Goal: Answer question/provide support: Share knowledge or assist other users

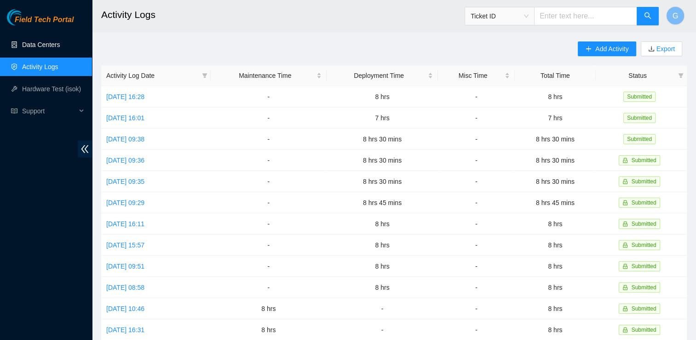
click at [51, 41] on link "Data Centers" at bounding box center [41, 44] width 38 height 7
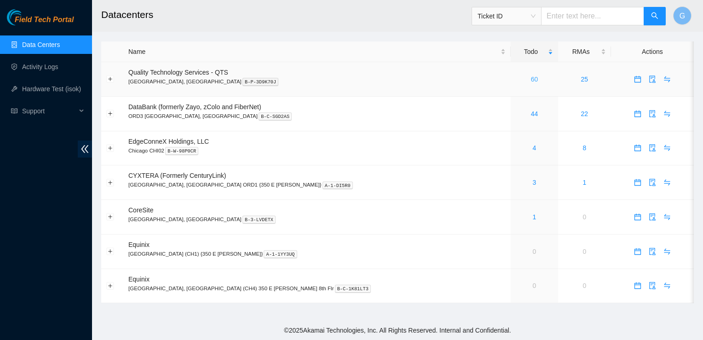
click at [531, 82] on link "60" at bounding box center [534, 78] width 7 height 7
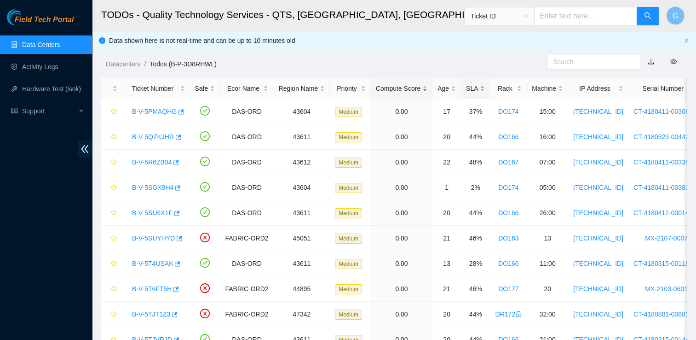
click at [468, 92] on div "SLA" at bounding box center [475, 88] width 19 height 10
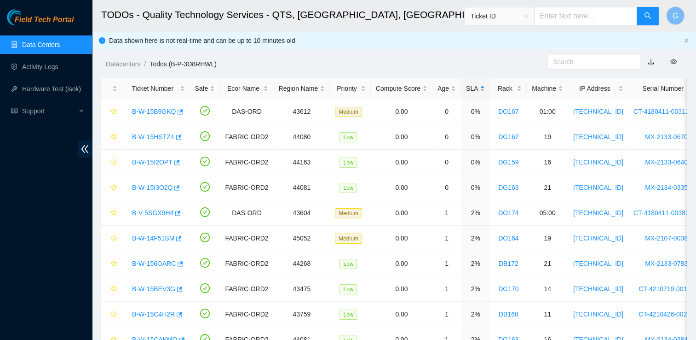
click at [468, 92] on div "SLA" at bounding box center [475, 88] width 19 height 10
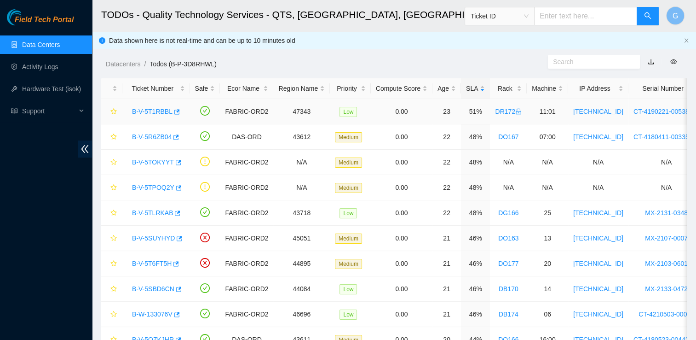
click at [158, 108] on link "B-V-5T1RBBL" at bounding box center [152, 111] width 40 height 7
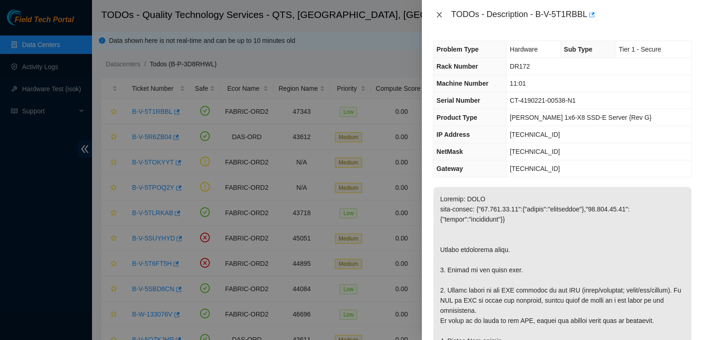
click at [437, 14] on icon "close" at bounding box center [439, 14] width 7 height 7
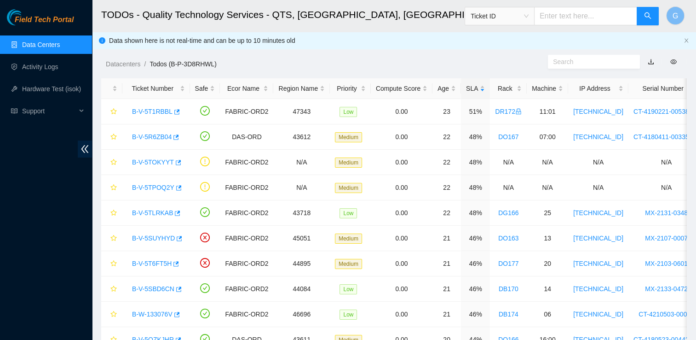
click at [48, 41] on link "Data Centers" at bounding box center [41, 44] width 38 height 7
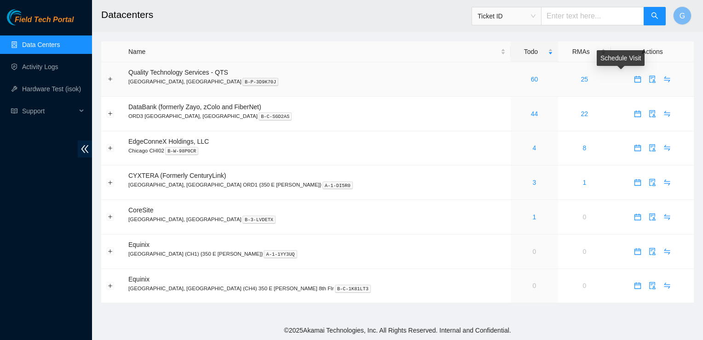
click at [634, 80] on icon "calendar" at bounding box center [637, 78] width 7 height 7
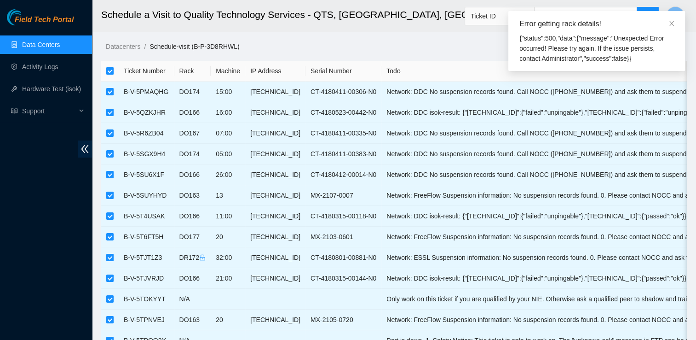
click at [108, 72] on input "checkbox" at bounding box center [109, 70] width 7 height 7
checkbox input "false"
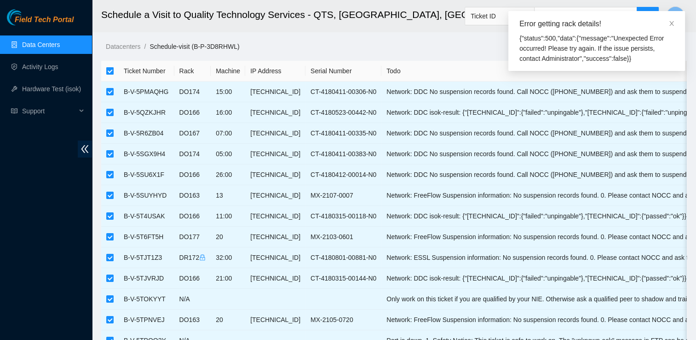
checkbox input "false"
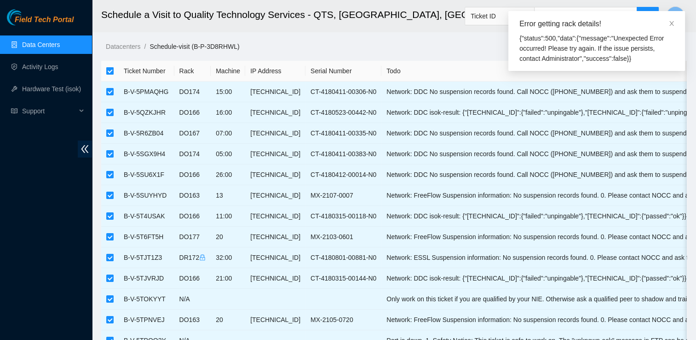
checkbox input "false"
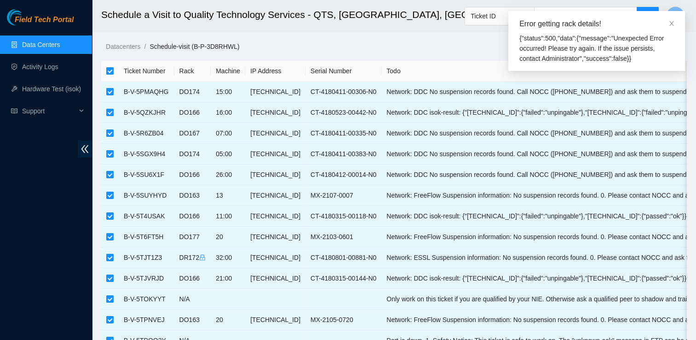
checkbox input "false"
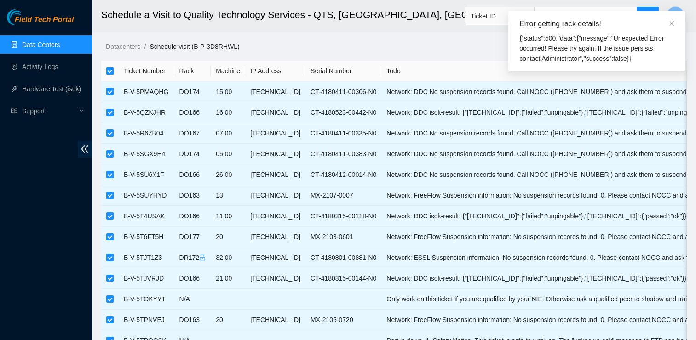
checkbox input "false"
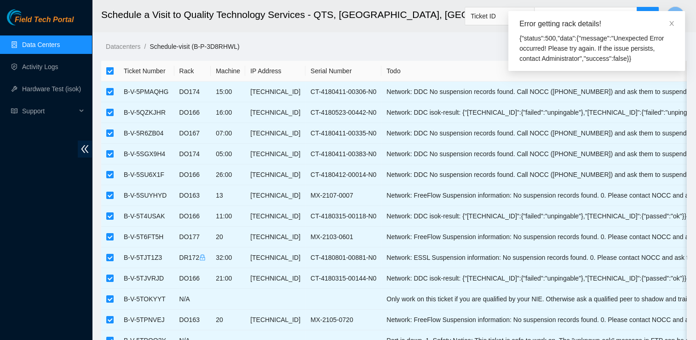
checkbox input "false"
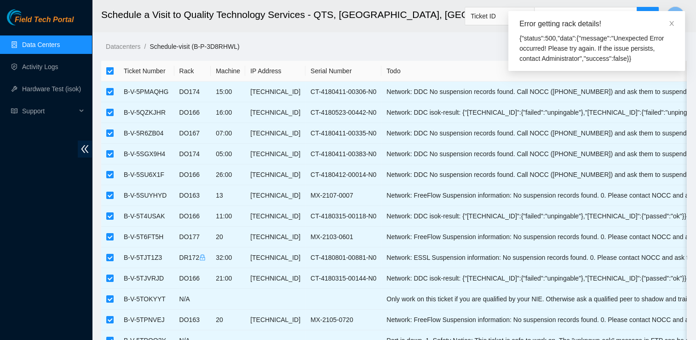
checkbox input "false"
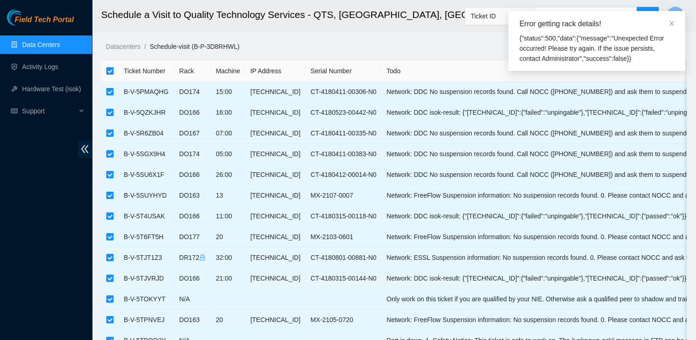
checkbox input "false"
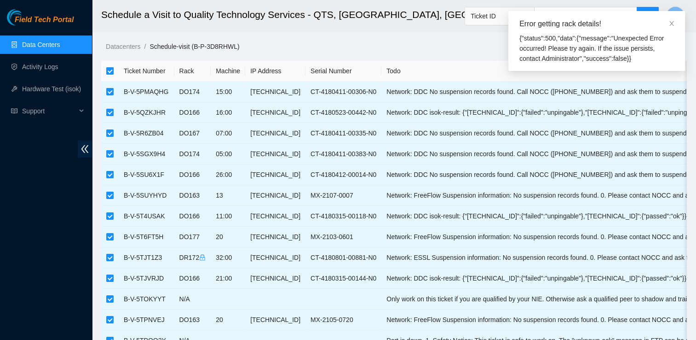
checkbox input "false"
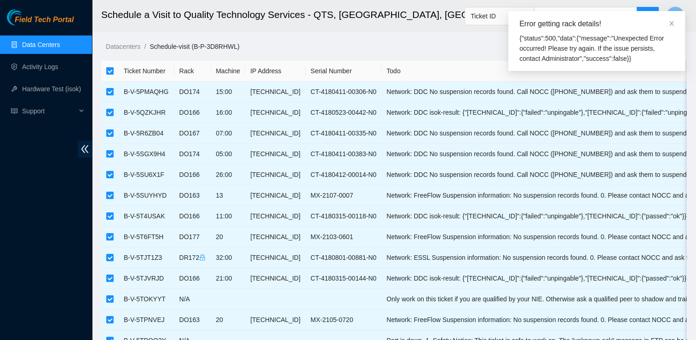
checkbox input "false"
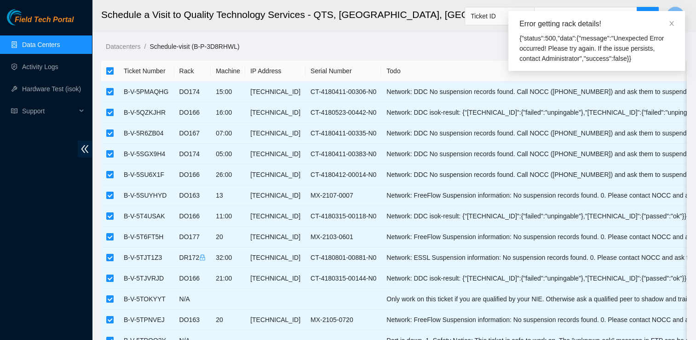
checkbox input "false"
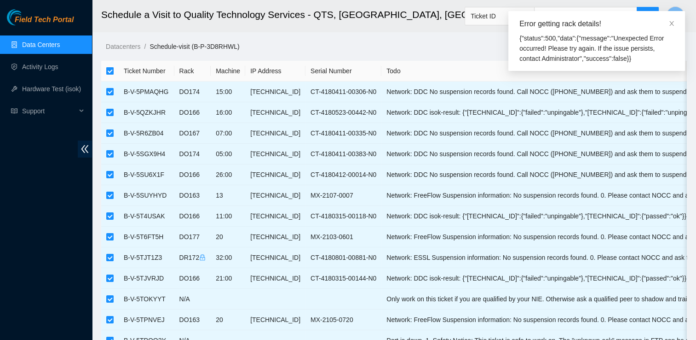
checkbox input "false"
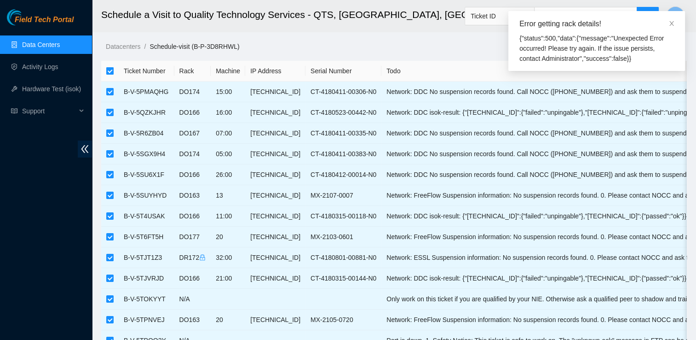
checkbox input "false"
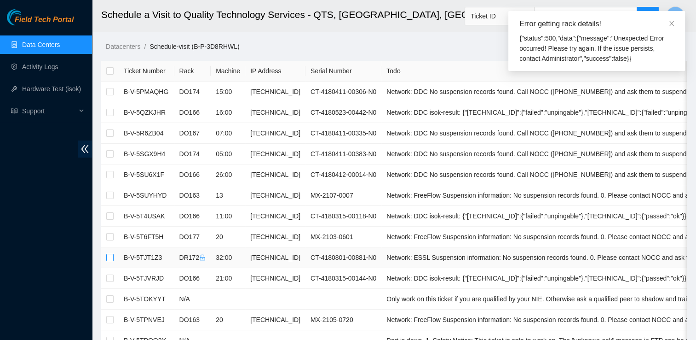
click at [109, 254] on input "checkbox" at bounding box center [109, 257] width 7 height 7
checkbox input "true"
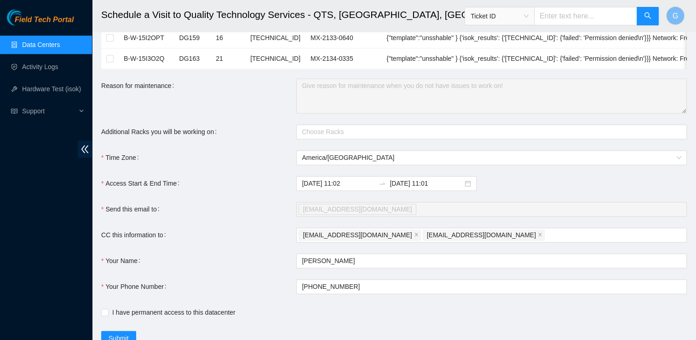
scroll to position [1257, 0]
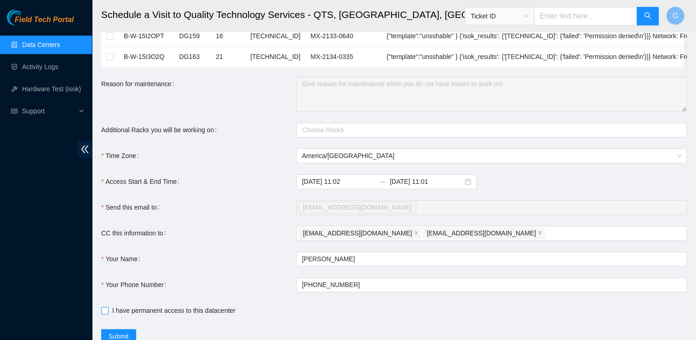
click at [104, 313] on input "I have permanent access to this datacenter" at bounding box center [104, 309] width 6 height 6
checkbox input "true"
click at [116, 333] on span "Submit" at bounding box center [119, 336] width 20 height 10
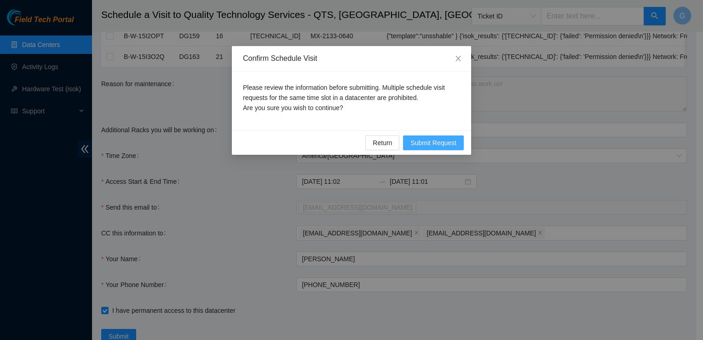
click at [433, 137] on button "Submit Request" at bounding box center [433, 142] width 61 height 15
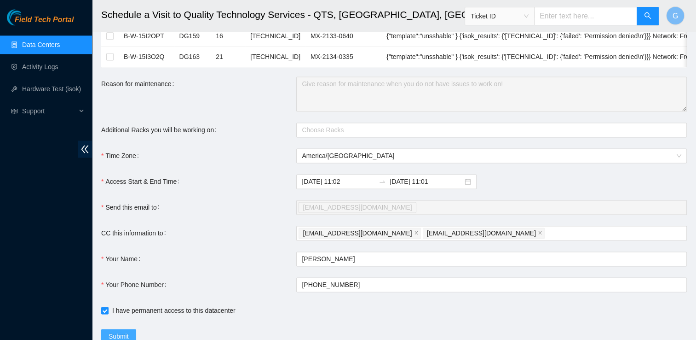
click at [121, 337] on span "Submit" at bounding box center [119, 336] width 20 height 10
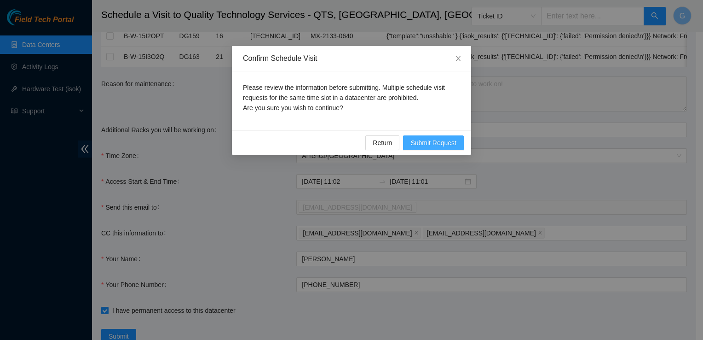
click at [434, 138] on span "Submit Request" at bounding box center [433, 143] width 46 height 10
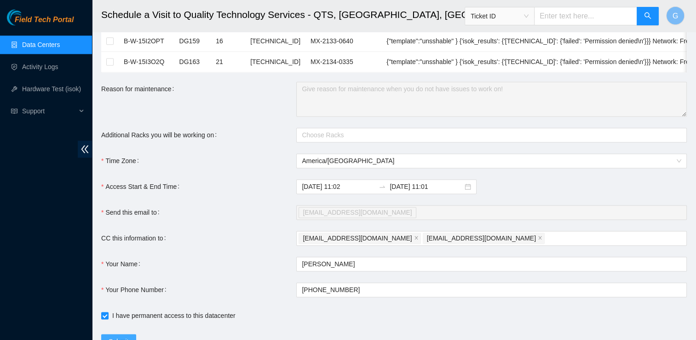
scroll to position [1292, 0]
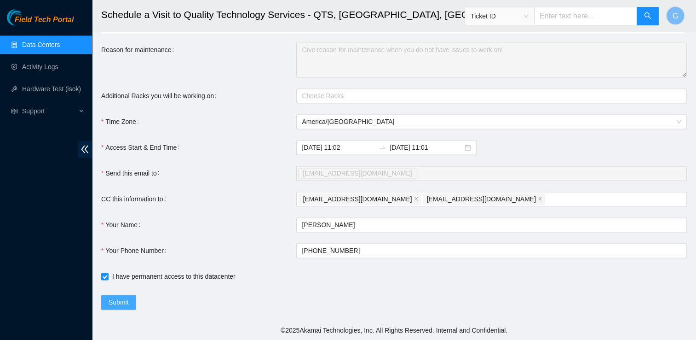
click at [125, 301] on span "Submit" at bounding box center [119, 302] width 20 height 10
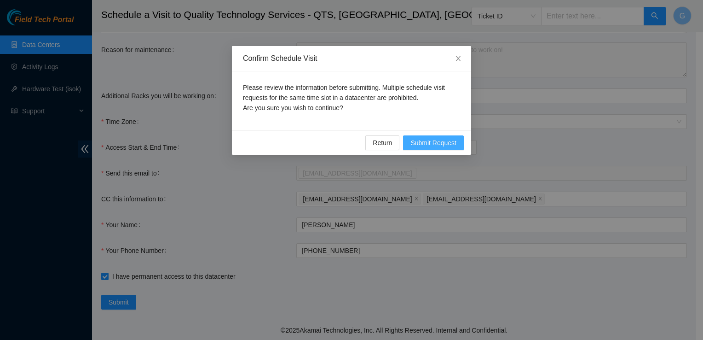
click at [436, 145] on span "Submit Request" at bounding box center [433, 143] width 46 height 10
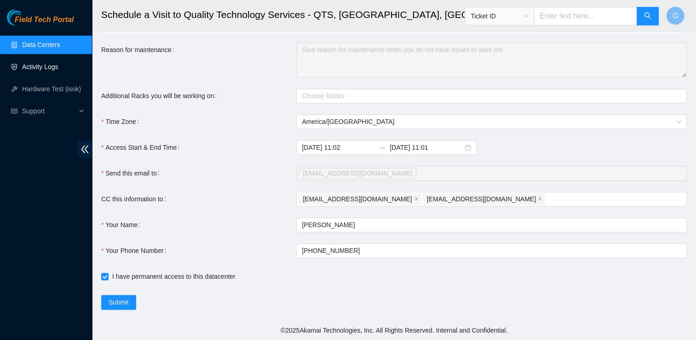
click at [45, 64] on link "Activity Logs" at bounding box center [40, 66] width 36 height 7
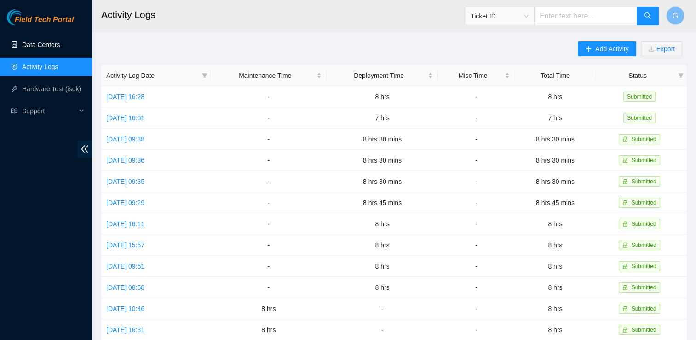
click at [41, 41] on link "Data Centers" at bounding box center [41, 44] width 38 height 7
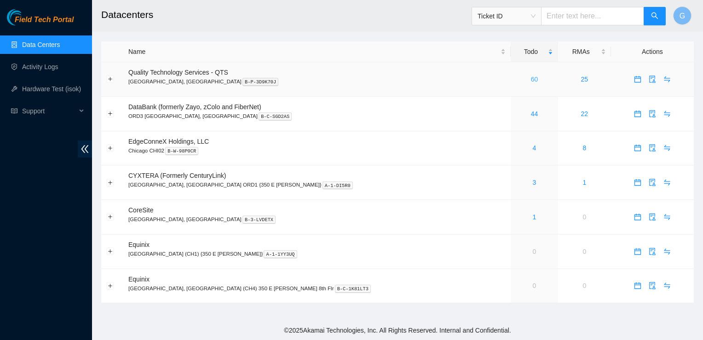
click at [531, 77] on link "60" at bounding box center [534, 78] width 7 height 7
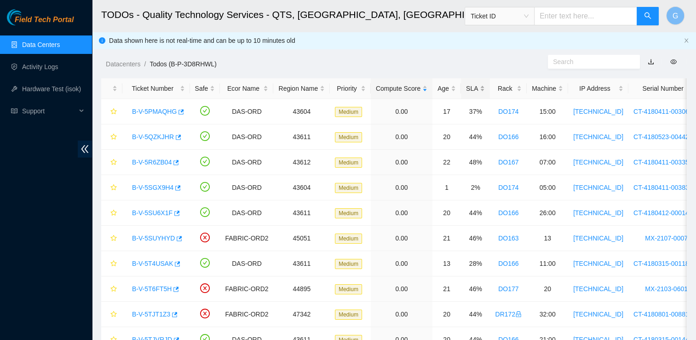
click at [466, 92] on div "SLA" at bounding box center [475, 88] width 19 height 10
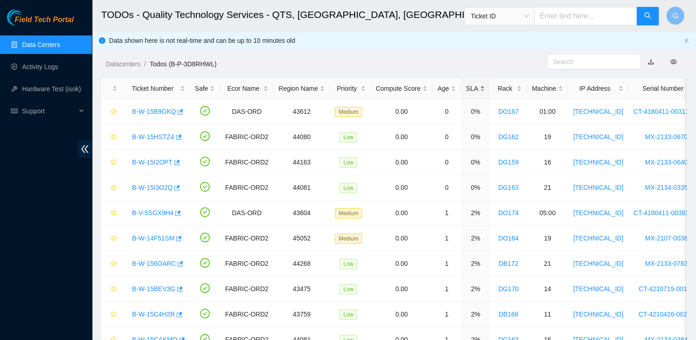
click at [466, 92] on div "SLA" at bounding box center [475, 88] width 19 height 10
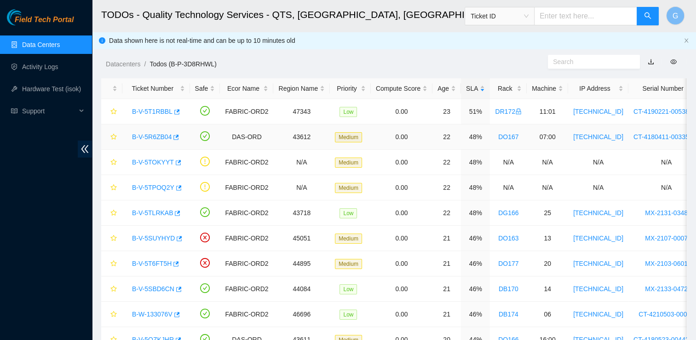
click at [153, 136] on link "B-V-5R6ZB04" at bounding box center [152, 136] width 40 height 7
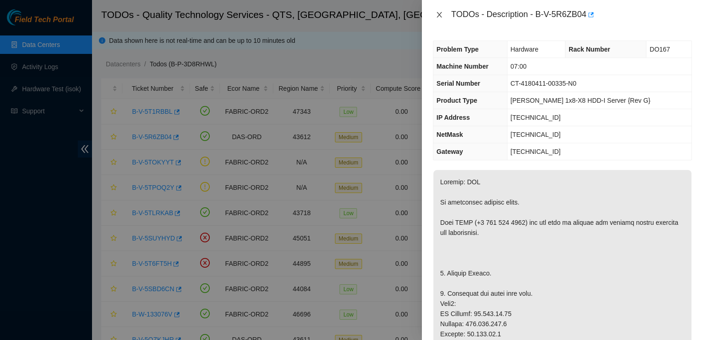
click at [442, 11] on icon "close" at bounding box center [439, 14] width 7 height 7
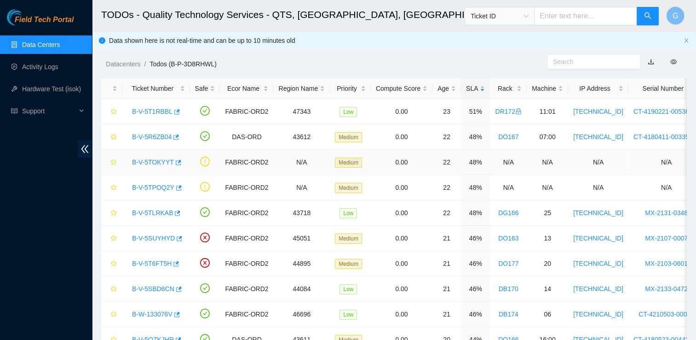
click at [156, 170] on td "B-V-5TOKYYT" at bounding box center [156, 162] width 68 height 25
click at [156, 165] on link "B-V-5TOKYYT" at bounding box center [153, 161] width 42 height 7
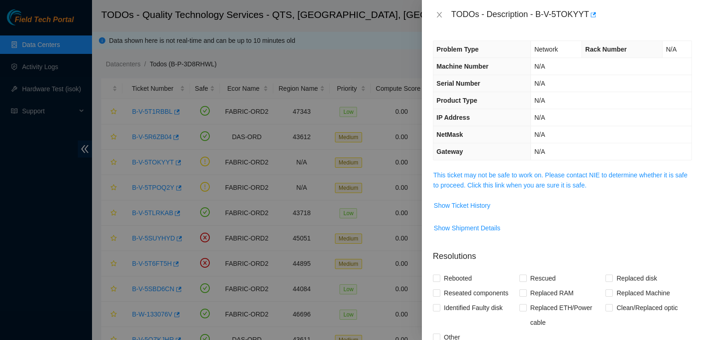
click at [558, 179] on span "This ticket may not be safe to work on. Please contact NIE to determine whether…" at bounding box center [562, 180] width 258 height 20
click at [563, 176] on link "This ticket may not be safe to work on. Please contact NIE to determine whether…" at bounding box center [560, 179] width 254 height 17
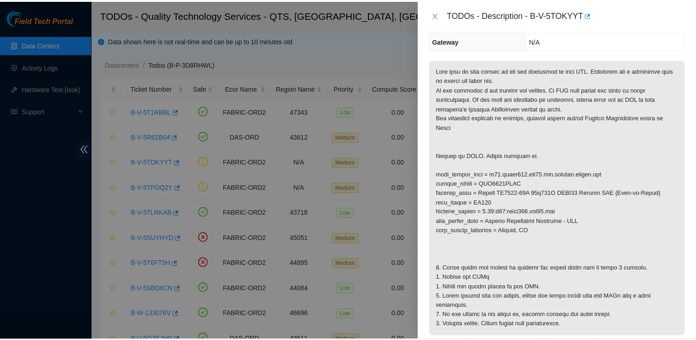
scroll to position [92, 0]
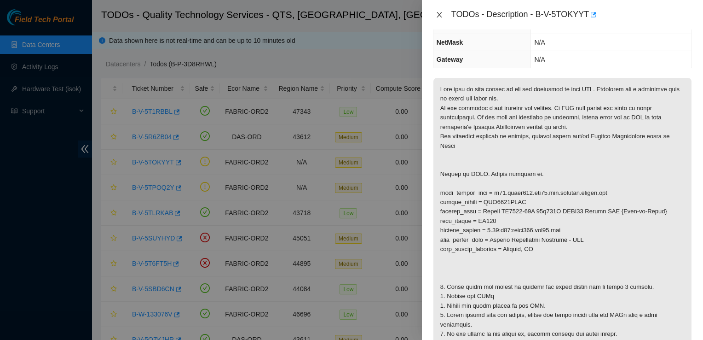
click at [438, 17] on icon "close" at bounding box center [439, 14] width 7 height 7
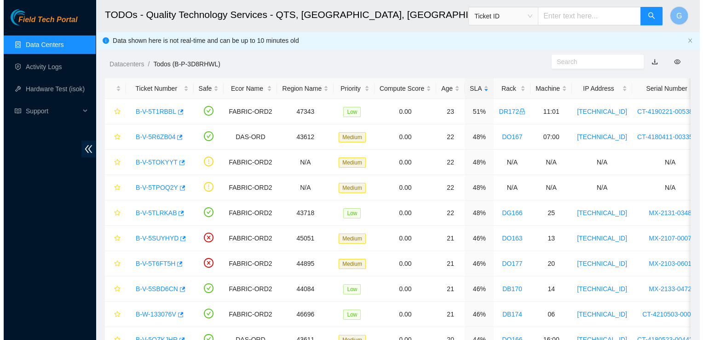
scroll to position [122, 0]
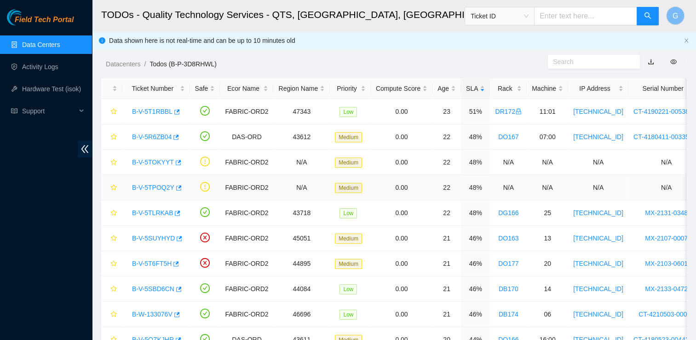
click at [155, 185] on link "B-V-5TPOQ2Y" at bounding box center [153, 187] width 42 height 7
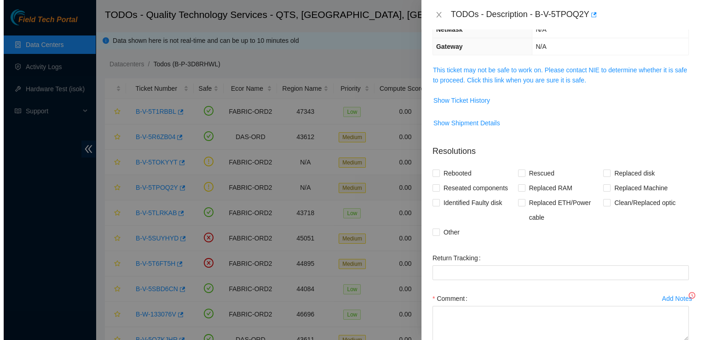
scroll to position [92, 0]
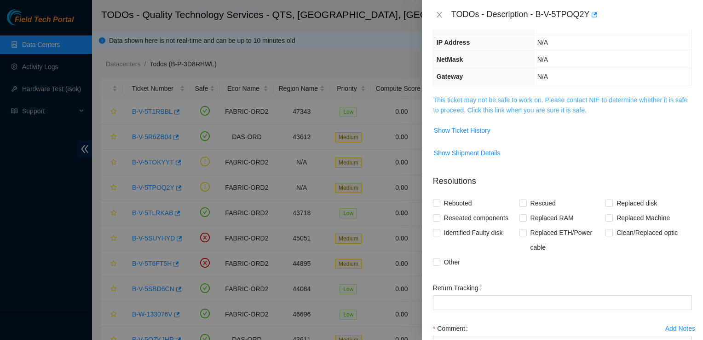
click at [549, 98] on link "This ticket may not be safe to work on. Please contact NIE to determine whether…" at bounding box center [560, 104] width 254 height 17
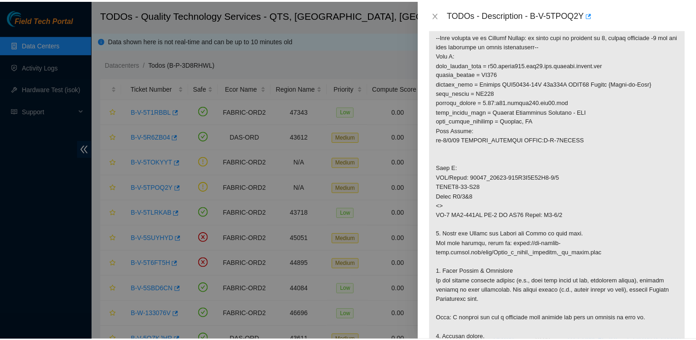
scroll to position [221, 0]
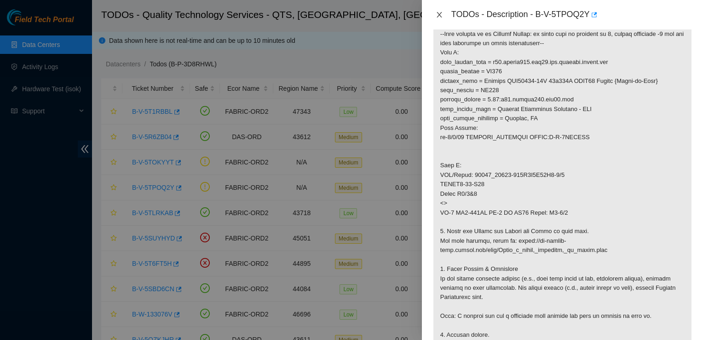
click at [442, 13] on icon "close" at bounding box center [439, 14] width 7 height 7
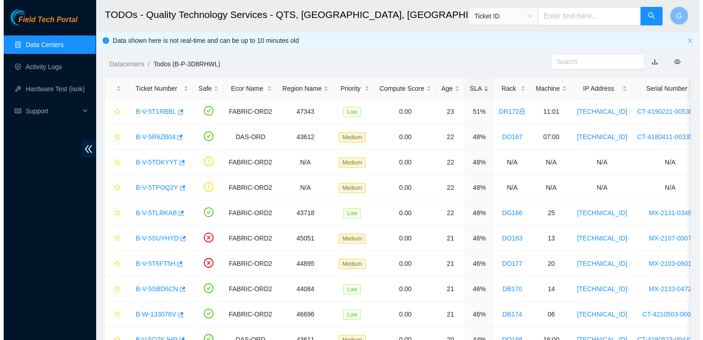
scroll to position [189, 0]
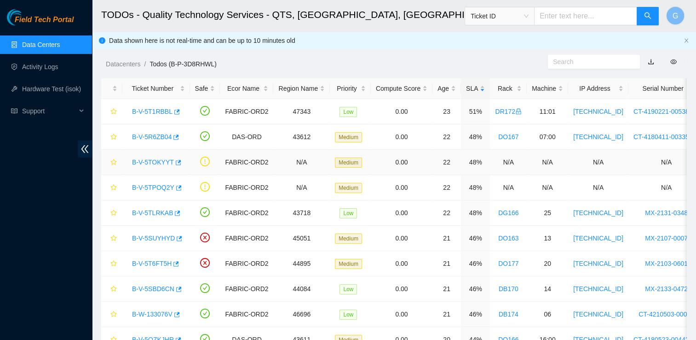
click at [150, 161] on link "B-V-5TOKYYT" at bounding box center [153, 161] width 42 height 7
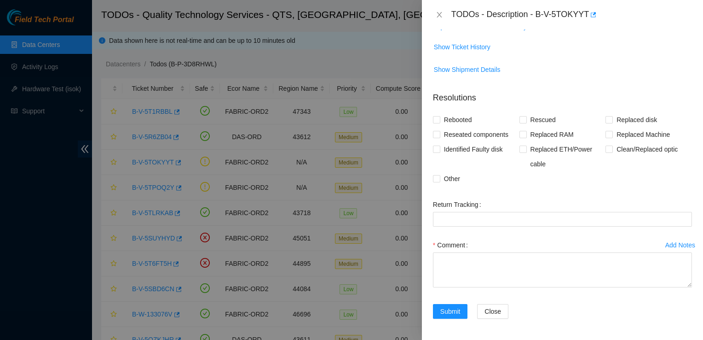
scroll to position [0, 0]
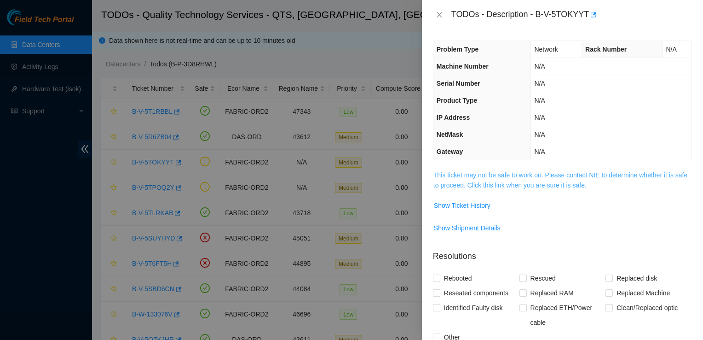
click at [518, 182] on link "This ticket may not be safe to work on. Please contact NIE to determine whether…" at bounding box center [560, 179] width 254 height 17
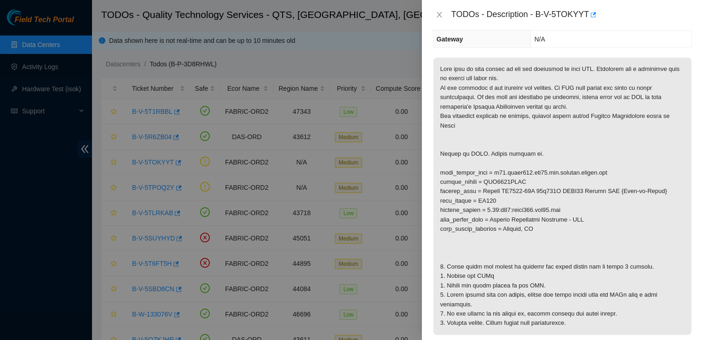
scroll to position [110, 0]
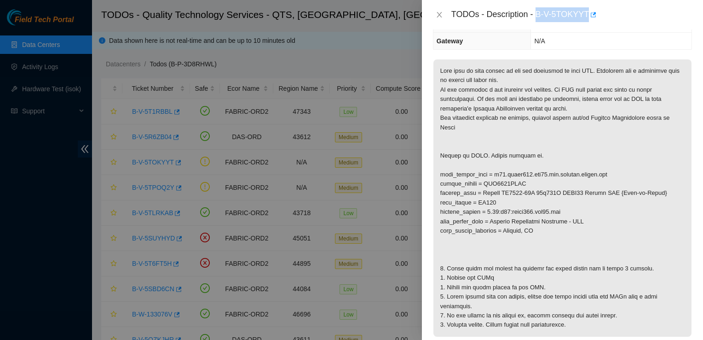
drag, startPoint x: 587, startPoint y: 12, endPoint x: 537, endPoint y: 17, distance: 49.4
click at [537, 17] on div "TODOs - Description - B-V-5TOKYYT" at bounding box center [571, 14] width 241 height 15
copy div "B-V-5TOKYYT"
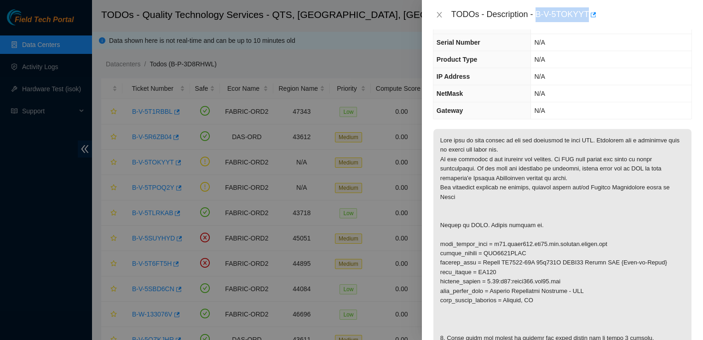
scroll to position [45, 0]
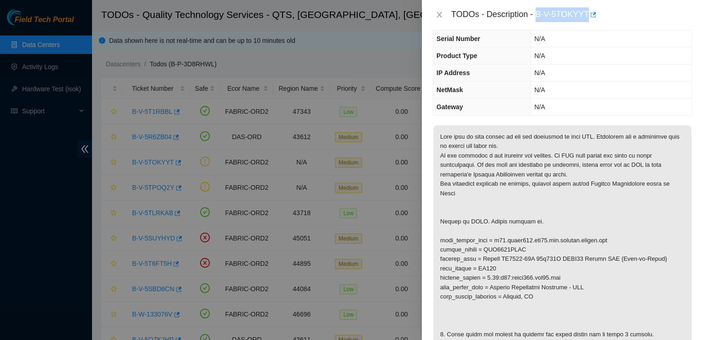
copy div "B-V-5TOKYYT"
click at [677, 214] on p at bounding box center [562, 264] width 258 height 277
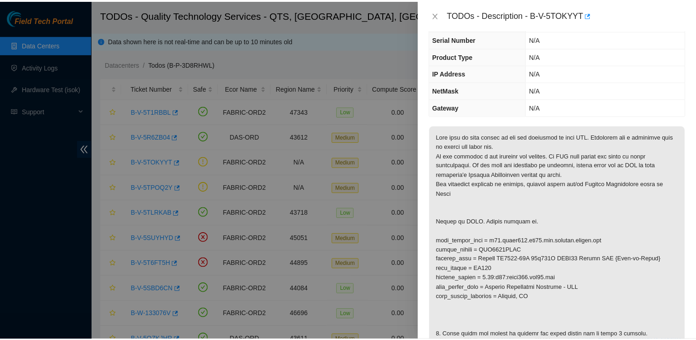
scroll to position [45, 0]
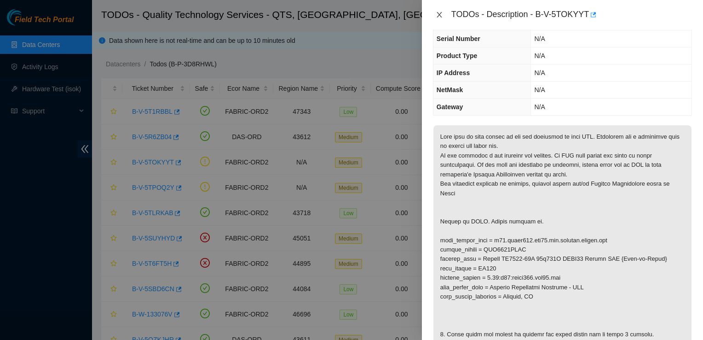
click at [439, 17] on icon "close" at bounding box center [439, 14] width 7 height 7
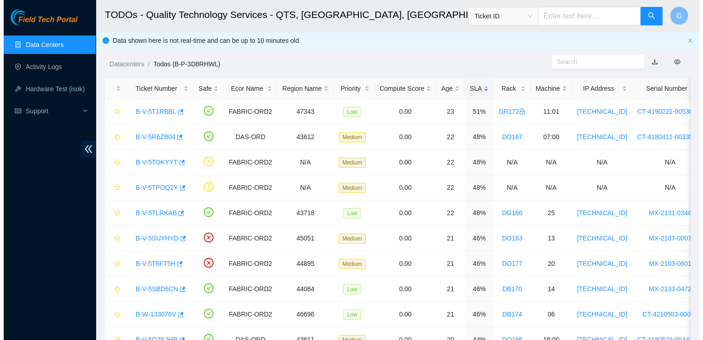
scroll to position [55, 0]
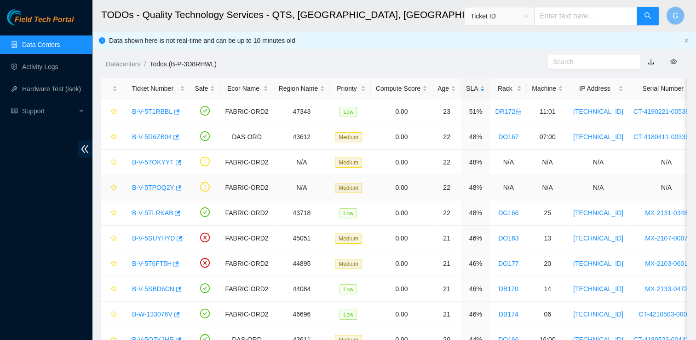
click at [156, 185] on link "B-V-5TPOQ2Y" at bounding box center [153, 187] width 42 height 7
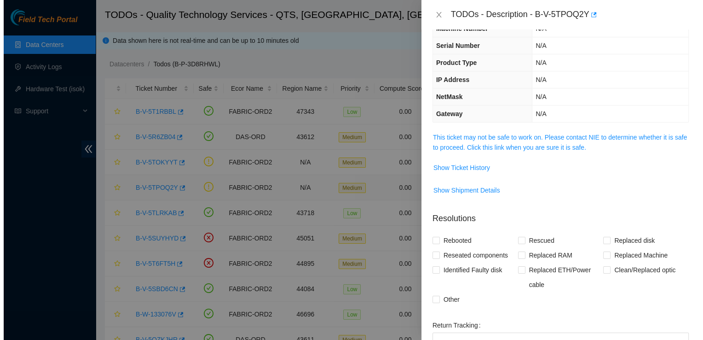
scroll to position [45, 0]
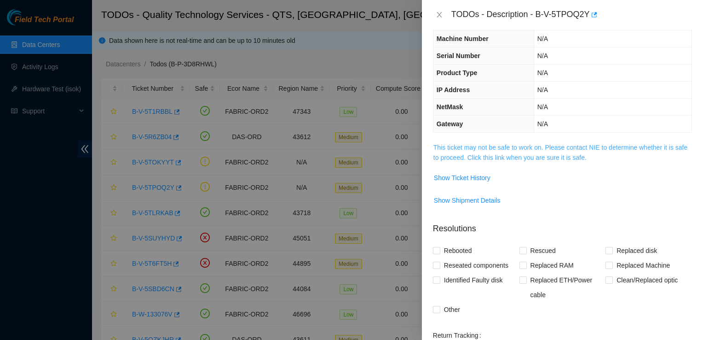
click at [539, 155] on link "This ticket may not be safe to work on. Please contact NIE to determine whether…" at bounding box center [560, 152] width 254 height 17
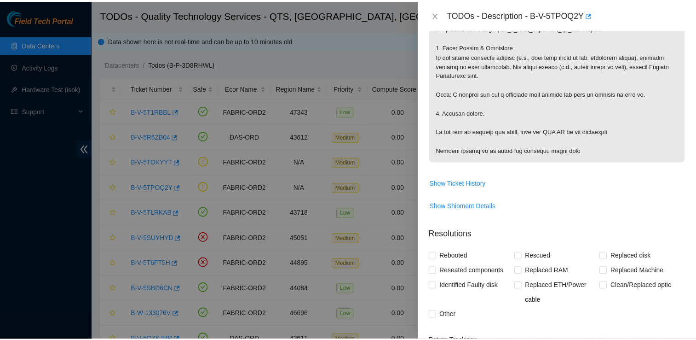
scroll to position [578, 0]
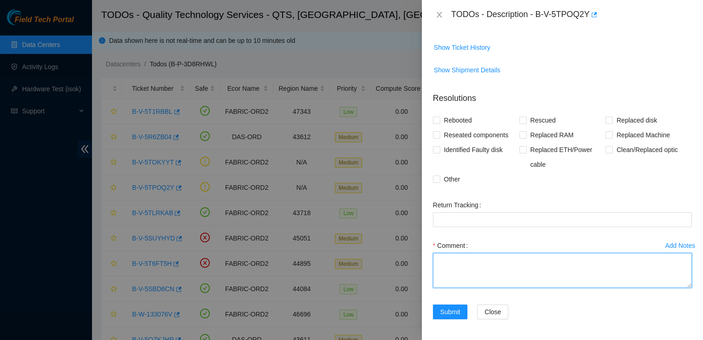
click at [477, 265] on textarea "Comment" at bounding box center [562, 270] width 259 height 35
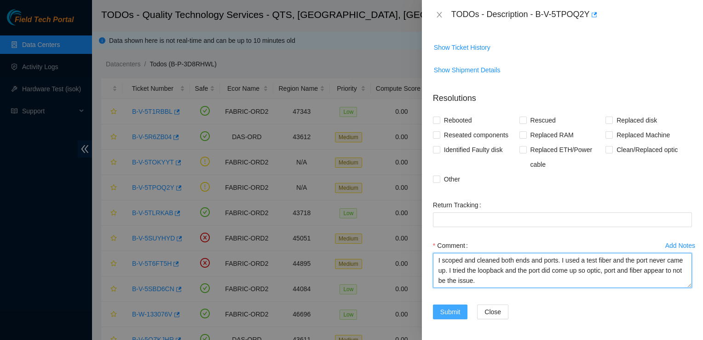
type textarea "I scoped and cleaned both ends and ports. I used a test fiber and the port neve…"
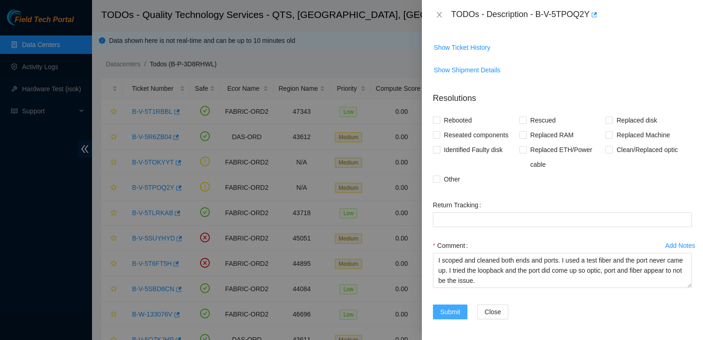
click at [451, 307] on span "Submit" at bounding box center [450, 311] width 20 height 10
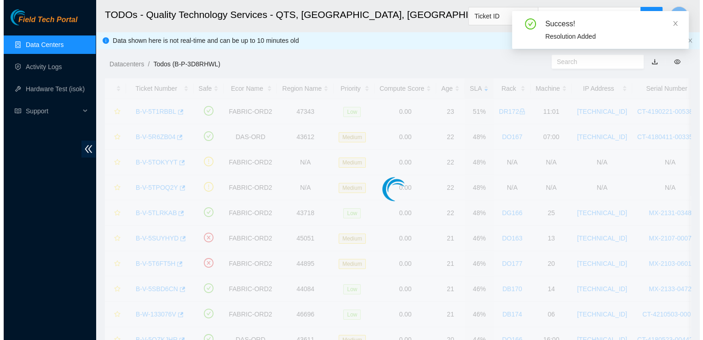
scroll to position [267, 0]
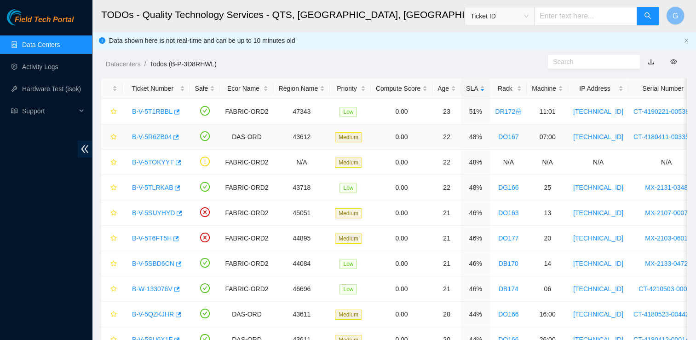
click at [149, 136] on link "B-V-5R6ZB04" at bounding box center [152, 136] width 40 height 7
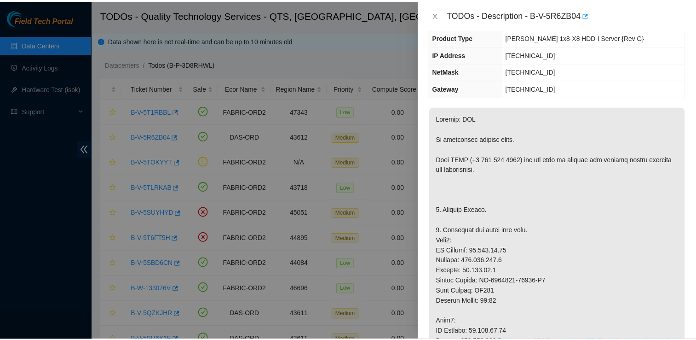
scroll to position [62, 0]
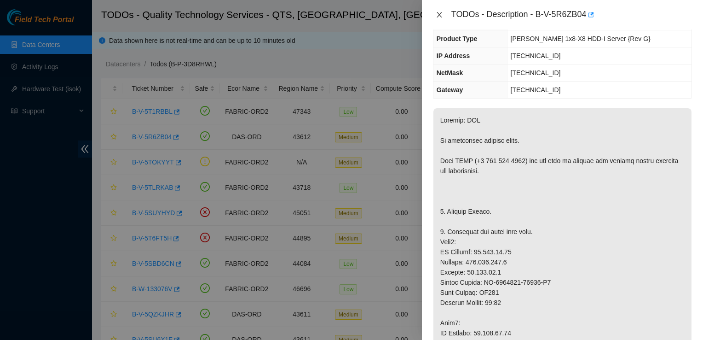
click at [436, 17] on icon "close" at bounding box center [439, 14] width 7 height 7
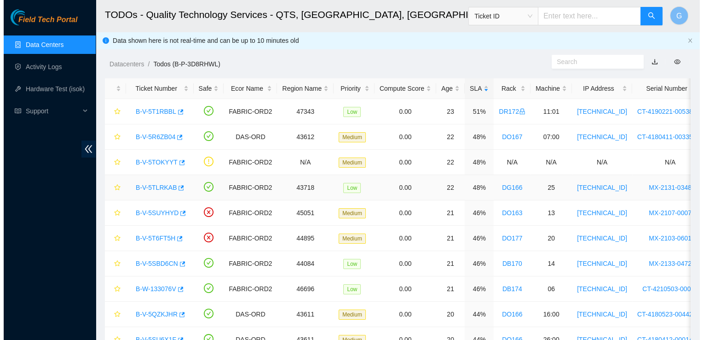
scroll to position [82, 0]
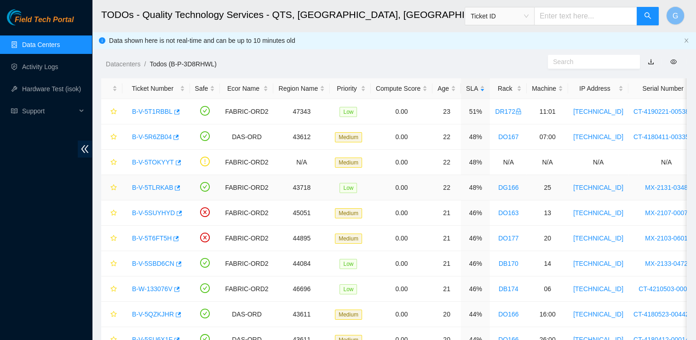
click at [146, 185] on link "B-V-5TLRKAB" at bounding box center [152, 187] width 41 height 7
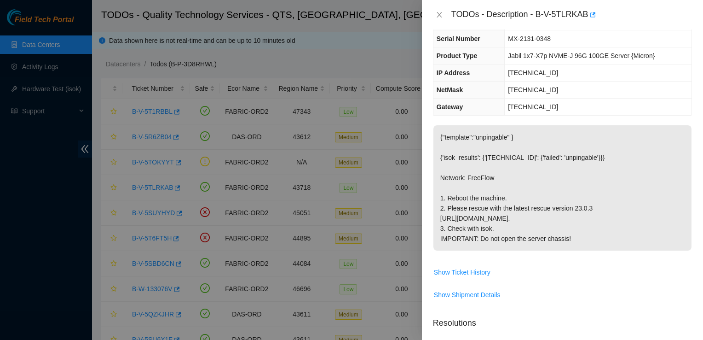
scroll to position [0, 0]
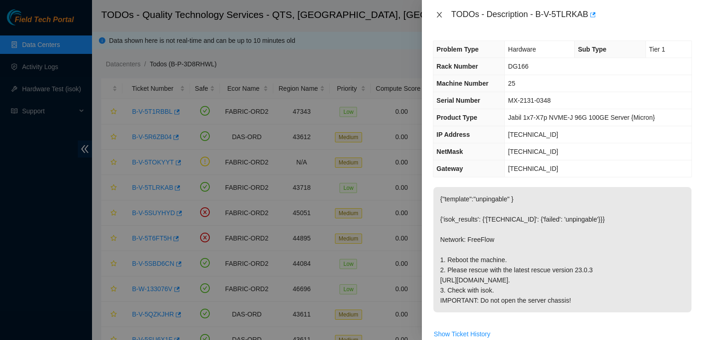
click at [439, 12] on icon "close" at bounding box center [439, 14] width 7 height 7
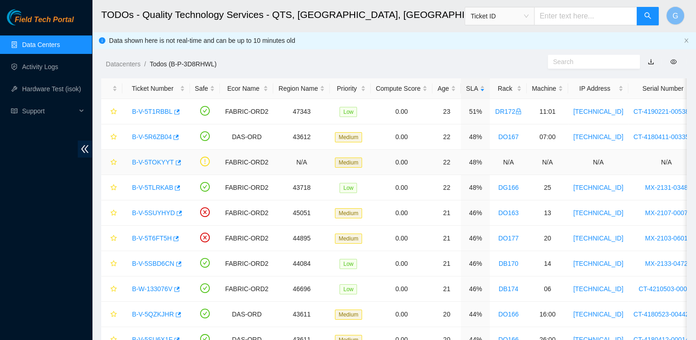
click at [152, 162] on link "B-V-5TOKYYT" at bounding box center [153, 161] width 42 height 7
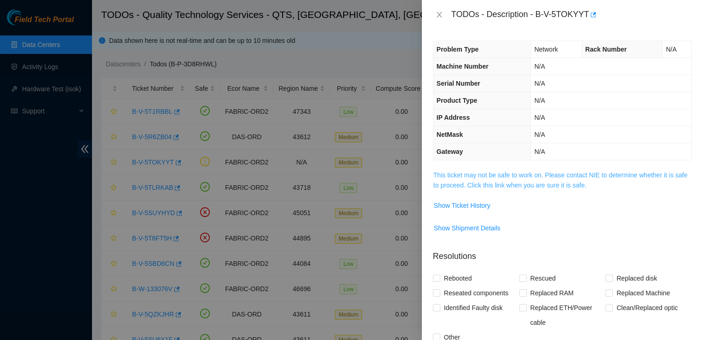
click at [481, 179] on link "This ticket may not be safe to work on. Please contact NIE to determine whether…" at bounding box center [560, 179] width 254 height 17
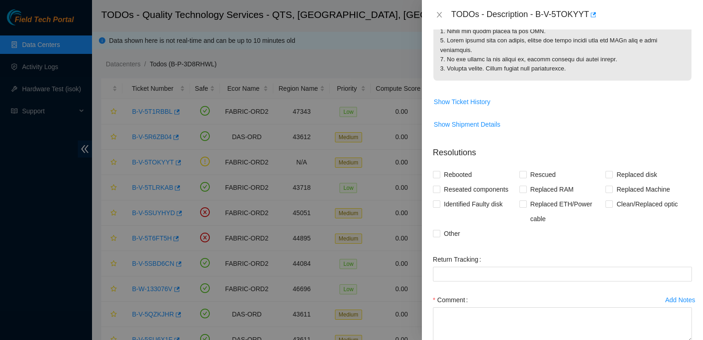
scroll to position [375, 0]
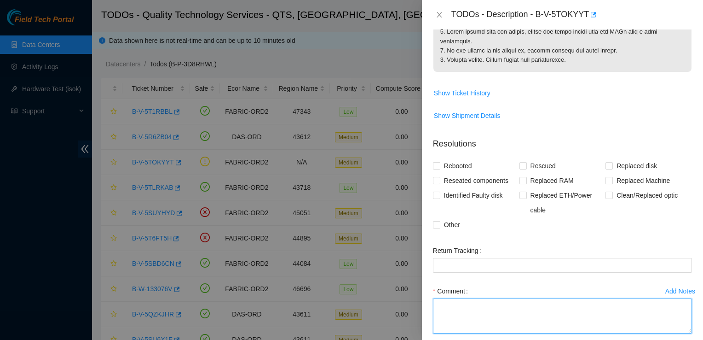
click at [552, 302] on textarea "Comment" at bounding box center [562, 315] width 259 height 35
paste textarea "[PERSON_NAME] [DATE] 11:15 AM • I am able to log into the switch and I see all …"
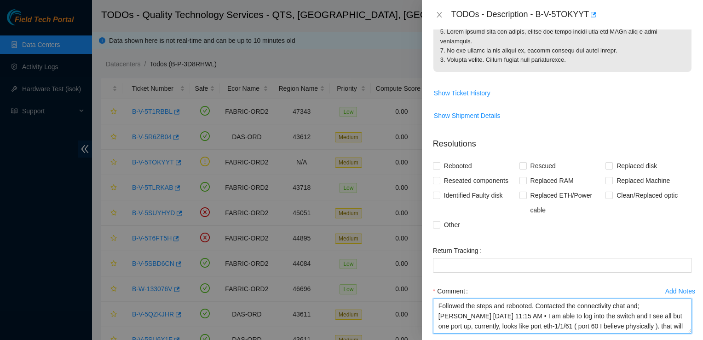
scroll to position [7, 0]
type textarea "Followed the steps and rebooted. Contacted the connectivity chat and; [PERSON_N…"
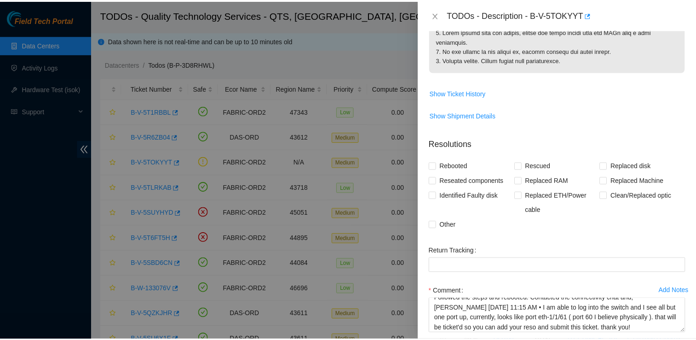
scroll to position [421, 0]
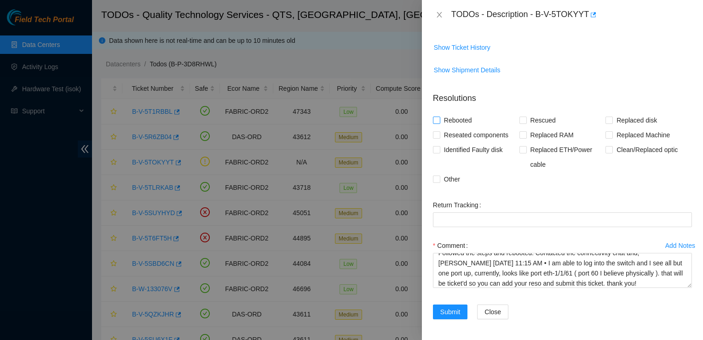
click at [439, 121] on input "Rebooted" at bounding box center [436, 119] width 6 height 6
checkbox input "true"
click at [451, 310] on span "Submit" at bounding box center [450, 311] width 20 height 10
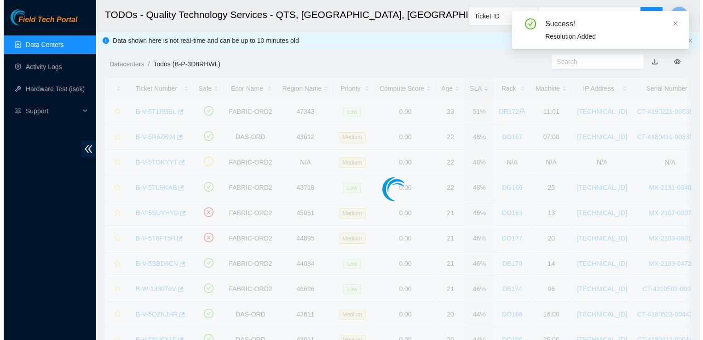
scroll to position [267, 0]
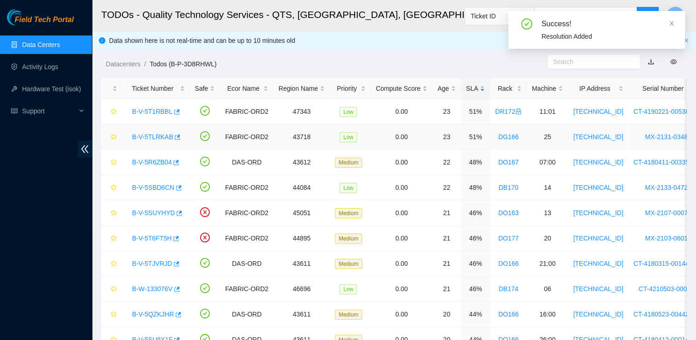
click at [150, 134] on link "B-V-5TLRKAB" at bounding box center [152, 136] width 41 height 7
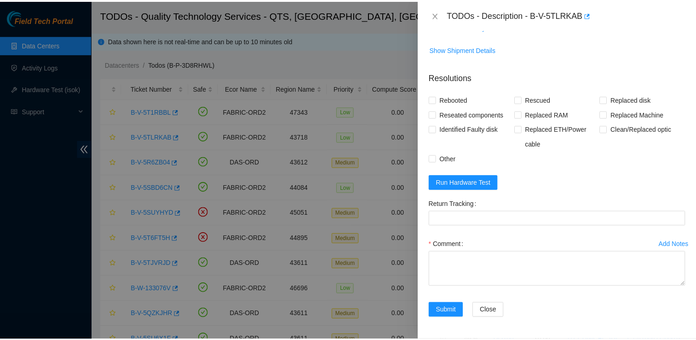
scroll to position [306, 0]
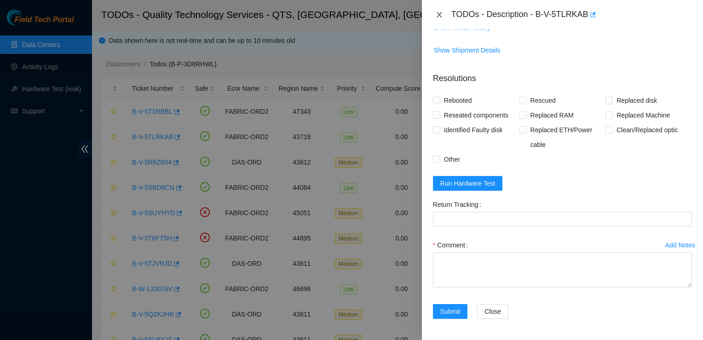
click at [439, 13] on icon "close" at bounding box center [439, 14] width 7 height 7
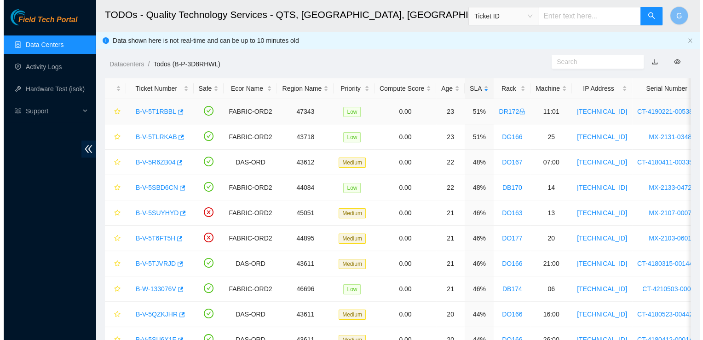
scroll to position [267, 0]
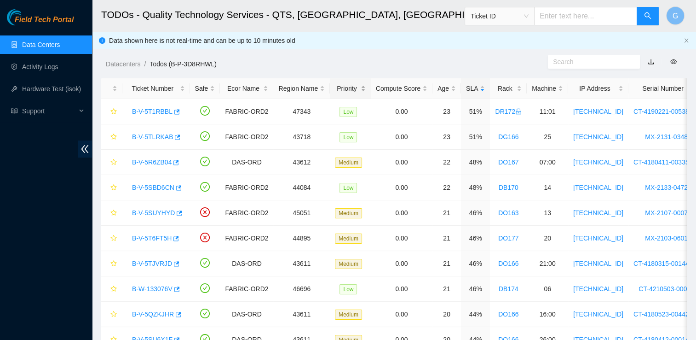
click at [343, 93] on div "Priority" at bounding box center [350, 88] width 31 height 10
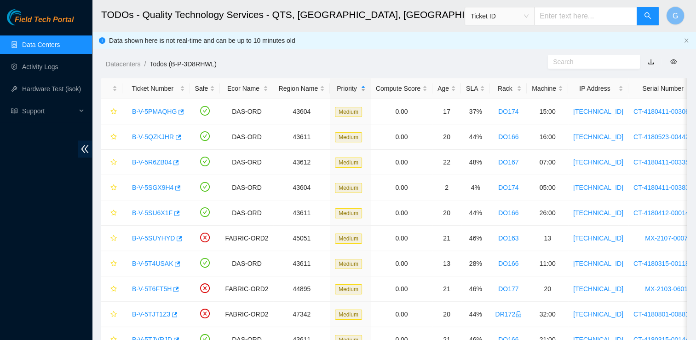
click at [343, 93] on div "Priority" at bounding box center [350, 88] width 31 height 10
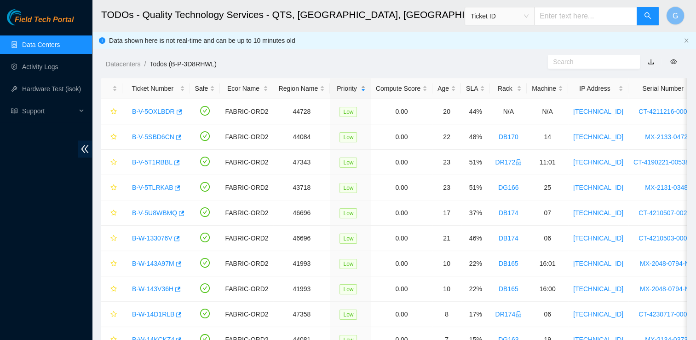
click at [343, 93] on div "Priority" at bounding box center [350, 88] width 31 height 10
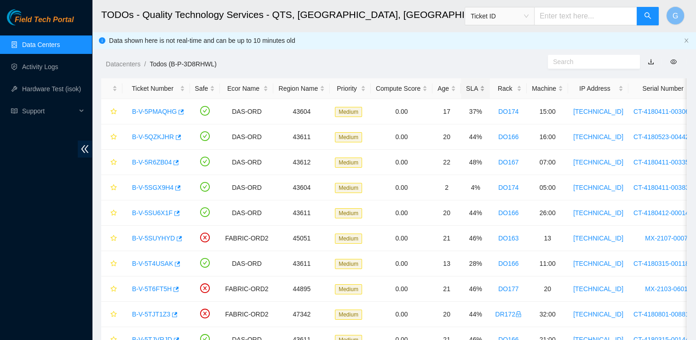
click at [466, 93] on div "SLA" at bounding box center [475, 88] width 19 height 10
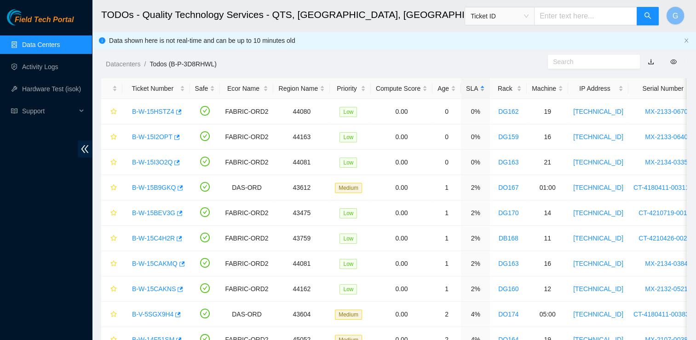
click at [466, 93] on div "SLA" at bounding box center [475, 88] width 19 height 10
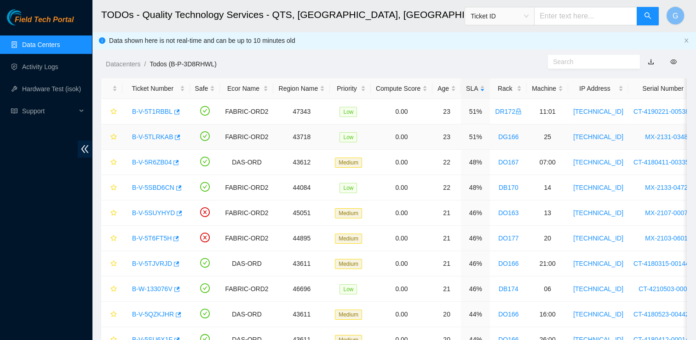
click at [156, 136] on link "B-V-5TLRKAB" at bounding box center [152, 136] width 41 height 7
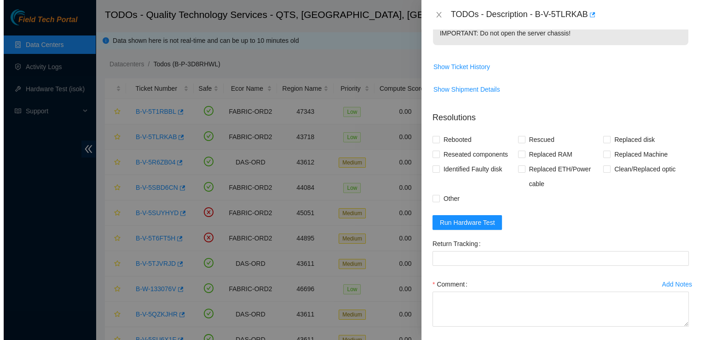
scroll to position [306, 0]
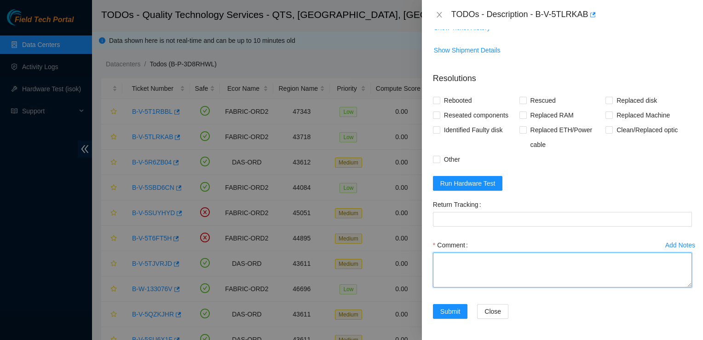
click at [459, 287] on textarea "Comment" at bounding box center [562, 269] width 259 height 35
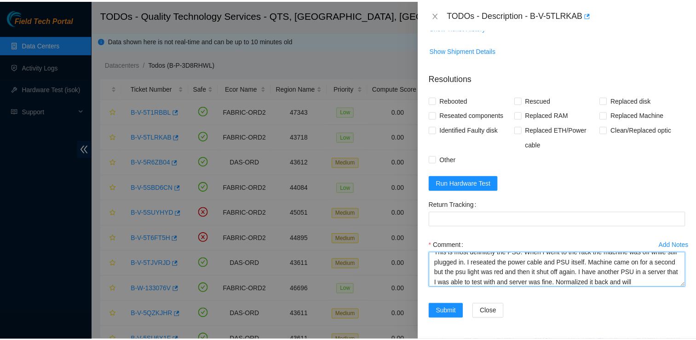
scroll to position [17, 0]
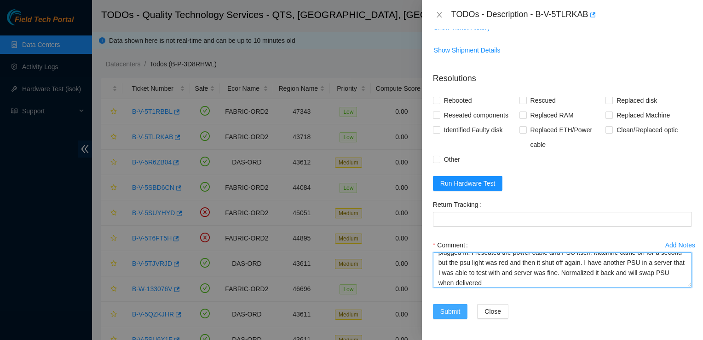
type textarea "This is most definitely the PSU. When I went to the rack the machine was off wh…"
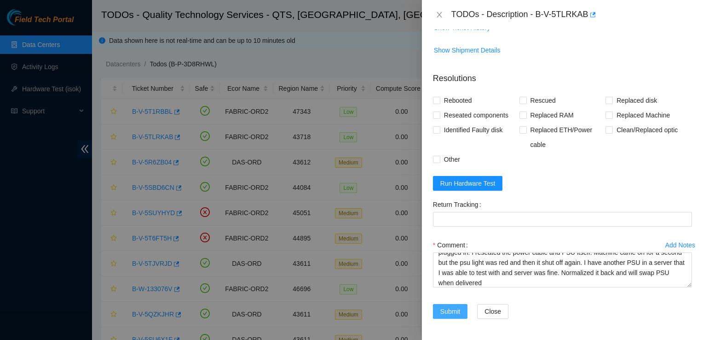
click at [452, 316] on span "Submit" at bounding box center [450, 311] width 20 height 10
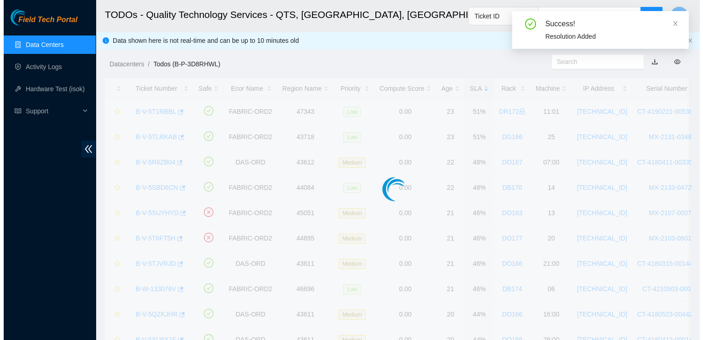
scroll to position [267, 0]
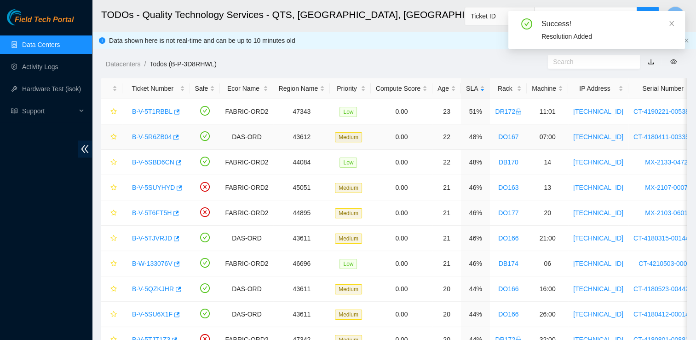
click at [158, 135] on link "B-V-5R6ZB04" at bounding box center [152, 136] width 40 height 7
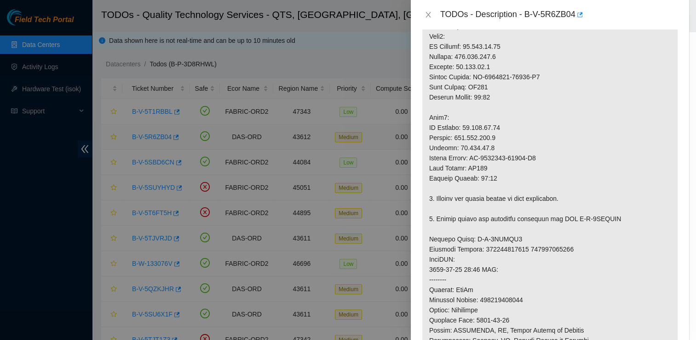
scroll to position [289, 0]
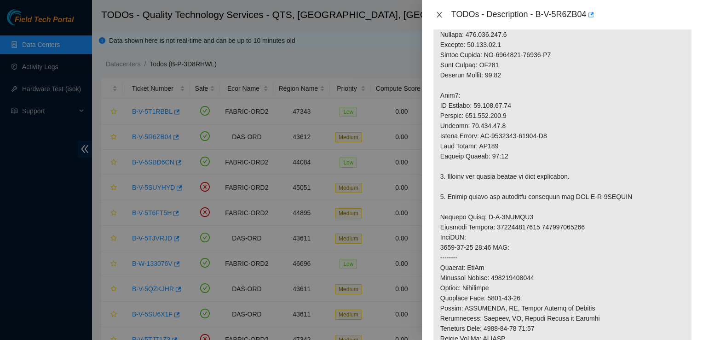
click at [440, 13] on icon "close" at bounding box center [439, 14] width 7 height 7
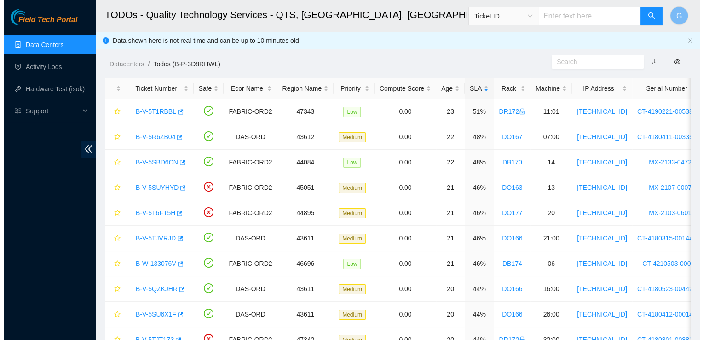
scroll to position [267, 0]
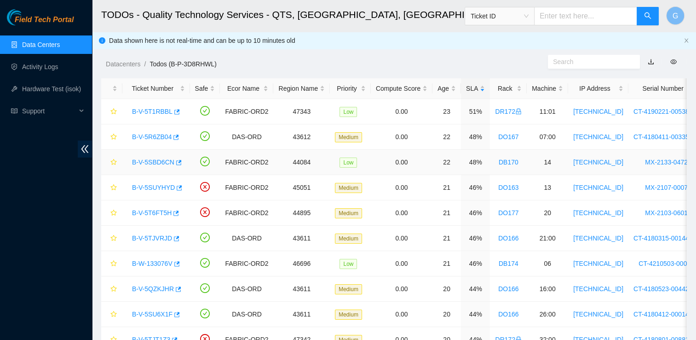
click at [160, 159] on link "B-V-5SBD6CN" at bounding box center [153, 161] width 42 height 7
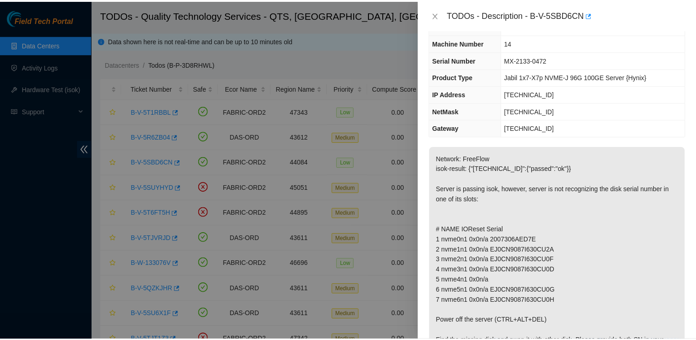
scroll to position [33, 0]
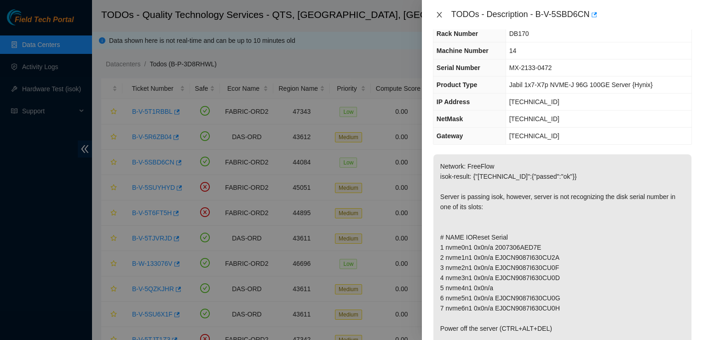
click at [439, 15] on icon "close" at bounding box center [439, 15] width 5 height 6
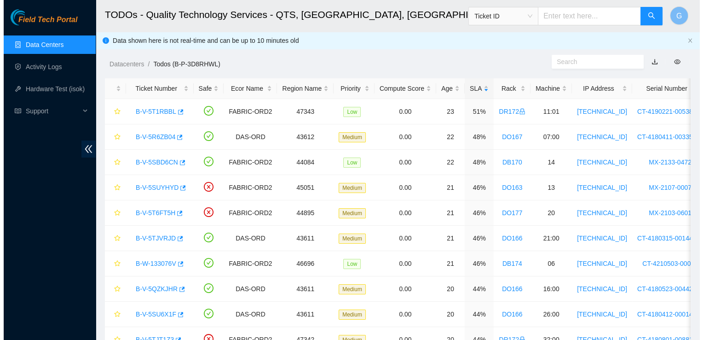
scroll to position [42, 0]
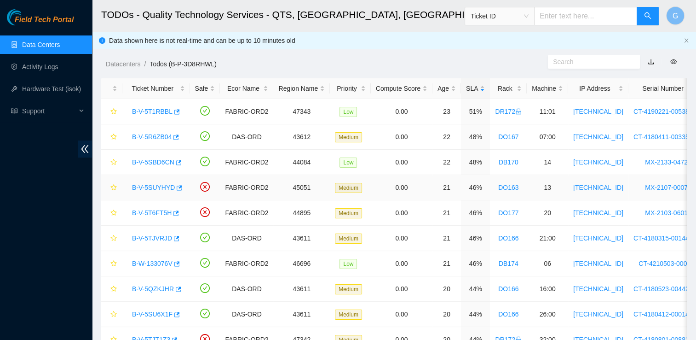
click at [155, 186] on link "B-V-5SUYHYD" at bounding box center [153, 187] width 43 height 7
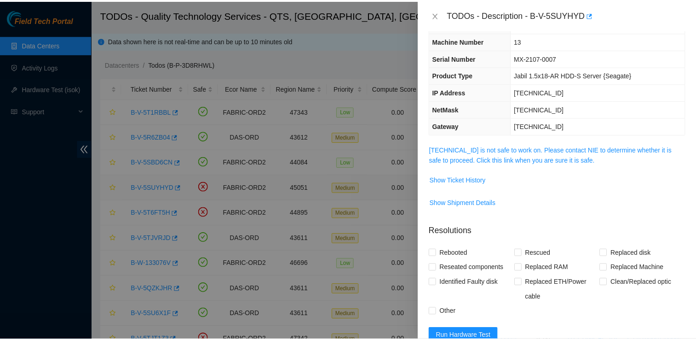
scroll to position [33, 0]
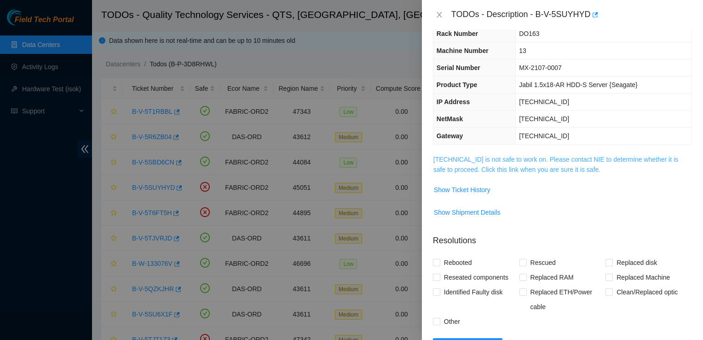
click at [513, 164] on link "[TECHNICAL_ID] is not safe to work on. Please contact NIE to determine whether …" at bounding box center [555, 164] width 245 height 17
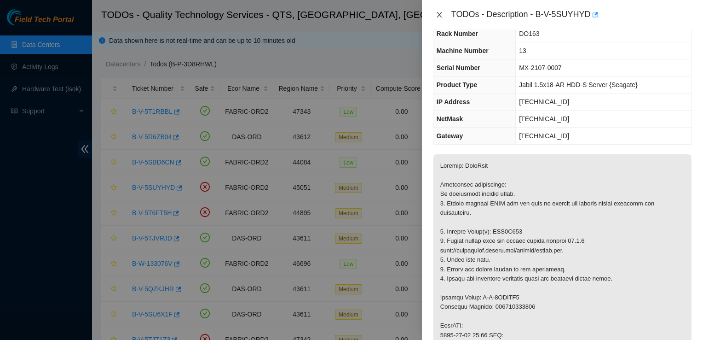
click at [440, 13] on icon "close" at bounding box center [439, 14] width 7 height 7
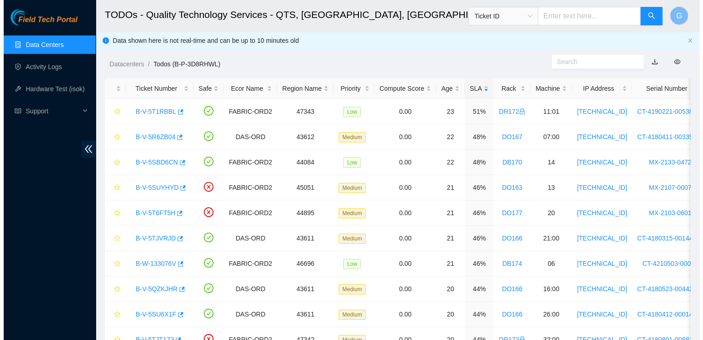
scroll to position [42, 0]
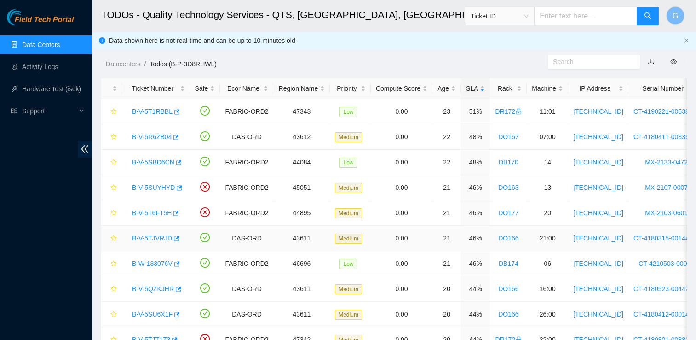
click at [152, 234] on link "B-V-5TJVRJD" at bounding box center [152, 237] width 40 height 7
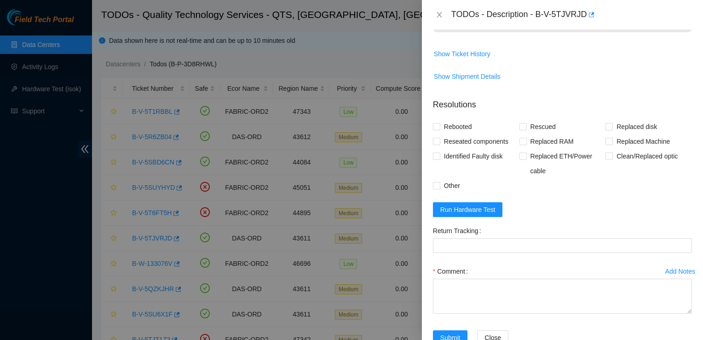
scroll to position [281, 0]
click at [464, 203] on span "Run Hardware Test" at bounding box center [467, 208] width 55 height 10
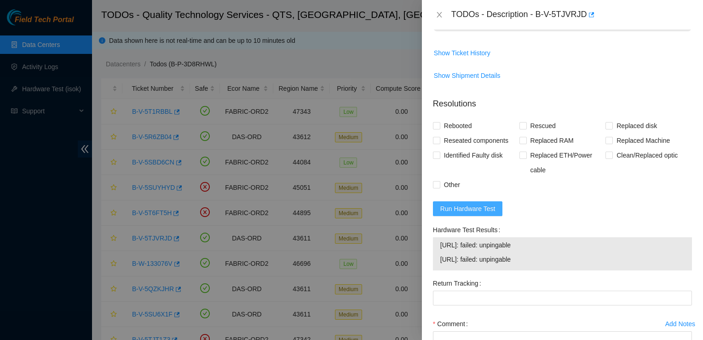
click at [463, 203] on span "Run Hardware Test" at bounding box center [467, 208] width 55 height 10
click at [487, 203] on span "Run Hardware Test" at bounding box center [467, 208] width 55 height 10
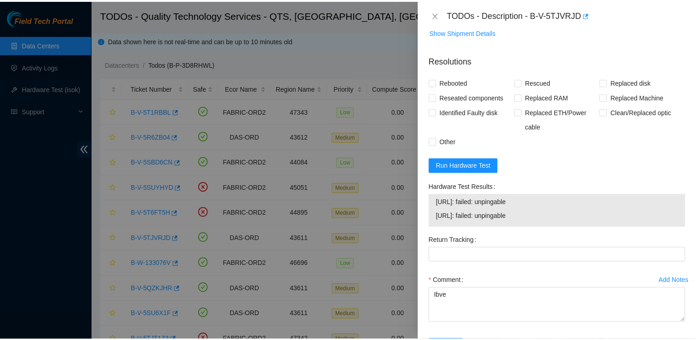
scroll to position [326, 0]
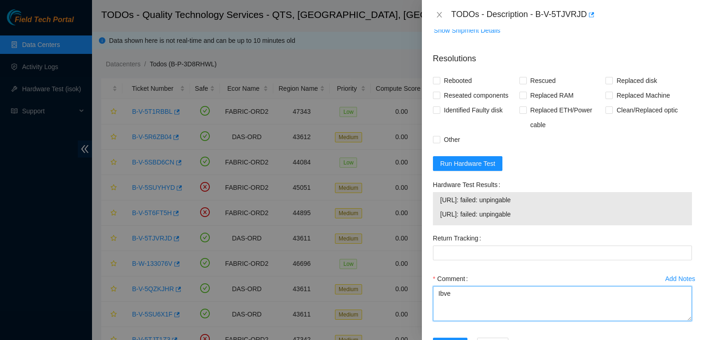
click at [479, 286] on textarea "Ibve" at bounding box center [562, 303] width 259 height 35
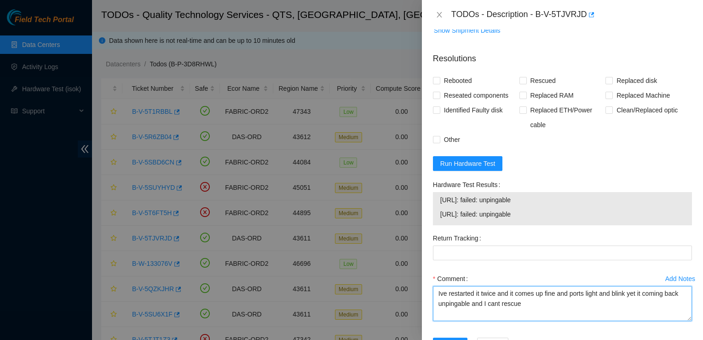
click at [520, 300] on textarea "Ive restarted it twice and it comes up fine and ports light and blink yet it co…" at bounding box center [562, 303] width 259 height 35
type textarea "Ive restarted it twice and it comes up fine and ports light and blink yet it co…"
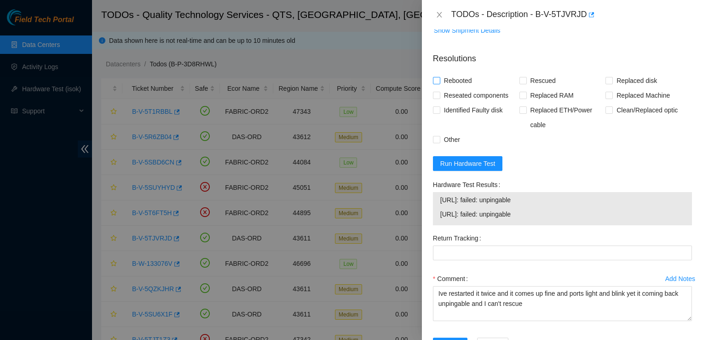
click at [438, 77] on input "Rebooted" at bounding box center [436, 80] width 6 height 6
checkbox input "true"
click at [450, 339] on span "Submit" at bounding box center [450, 345] width 20 height 10
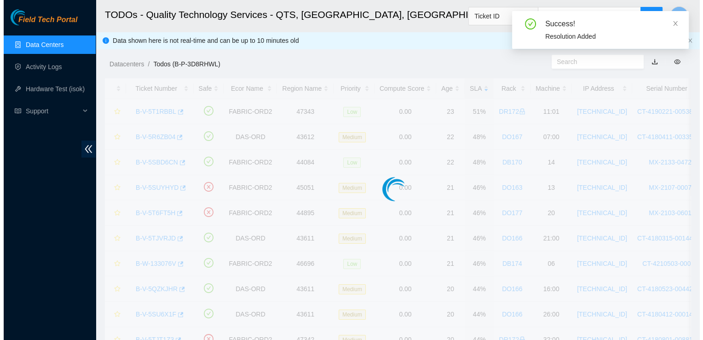
scroll to position [237, 0]
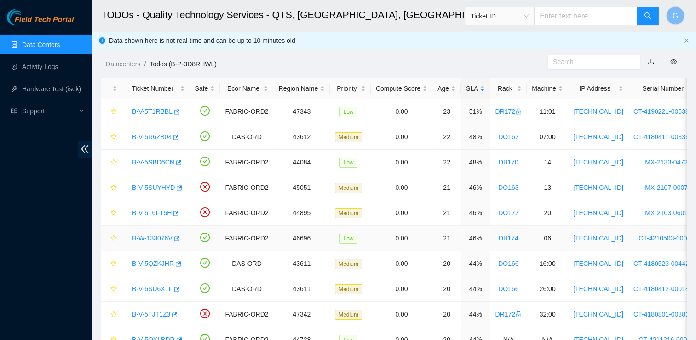
click at [153, 238] on link "B-W-133076V" at bounding box center [152, 237] width 40 height 7
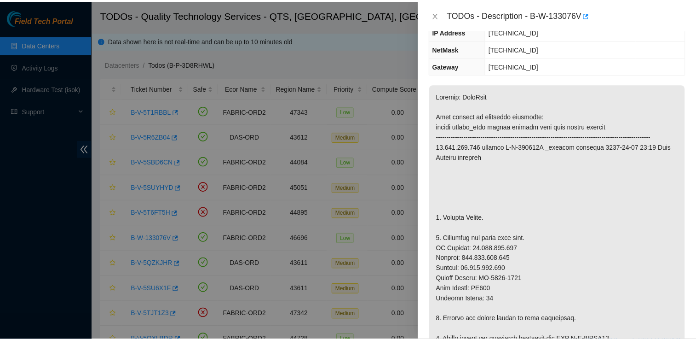
scroll to position [119, 0]
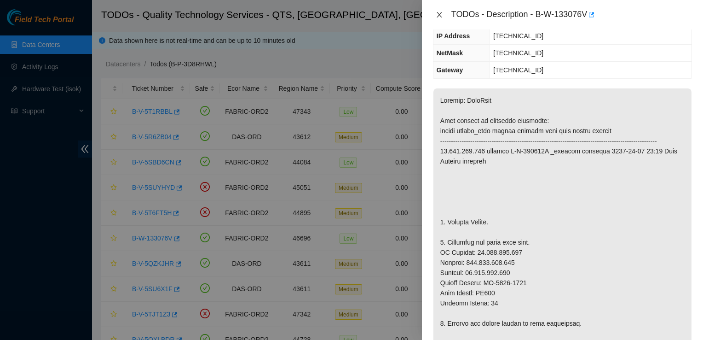
click at [440, 14] on icon "close" at bounding box center [439, 14] width 7 height 7
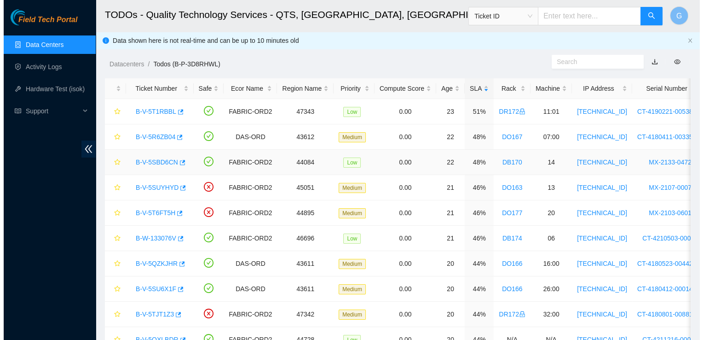
scroll to position [149, 0]
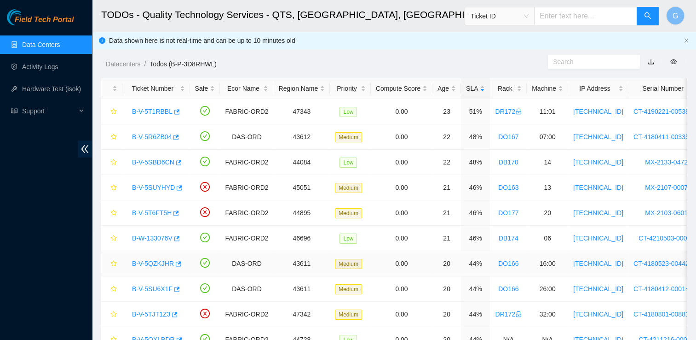
click at [144, 260] on link "B-V-5QZKJHR" at bounding box center [153, 263] width 42 height 7
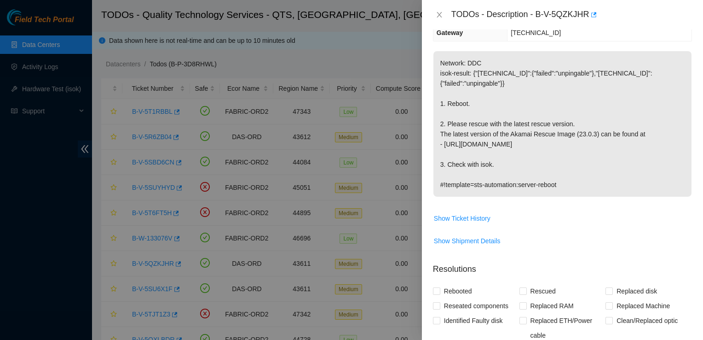
scroll to position [0, 0]
